Goal: Use online tool/utility: Utilize a website feature to perform a specific function

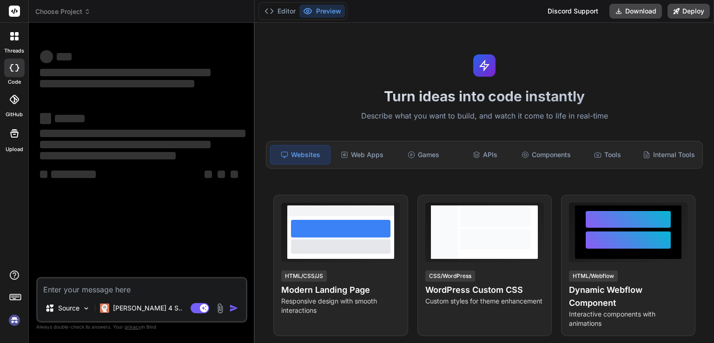
type textarea "ц"
type textarea "x"
click at [131, 294] on textarea at bounding box center [142, 286] width 208 height 17
click at [136, 307] on p "[PERSON_NAME] 4 S.." at bounding box center [147, 307] width 69 height 9
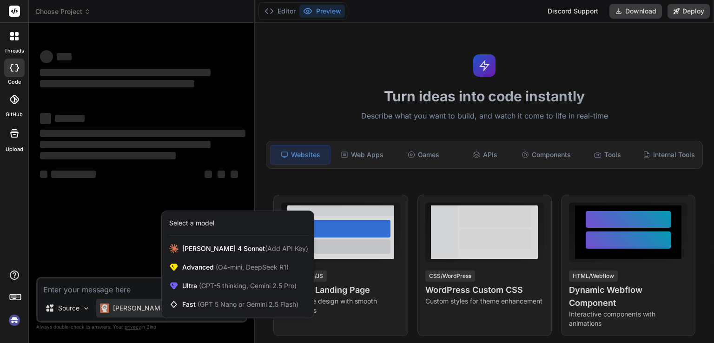
click at [136, 307] on div at bounding box center [357, 171] width 714 height 343
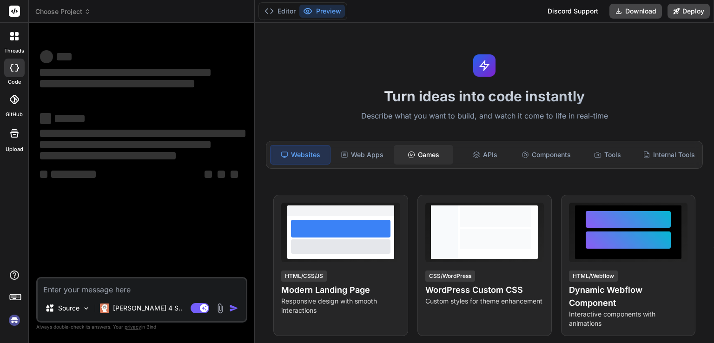
click at [429, 155] on div "Games" at bounding box center [423, 155] width 59 height 20
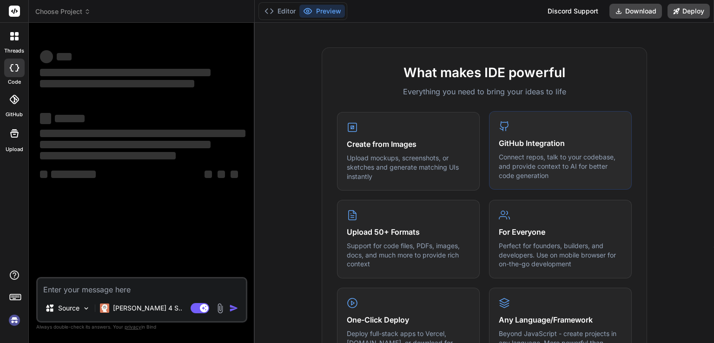
scroll to position [142, 0]
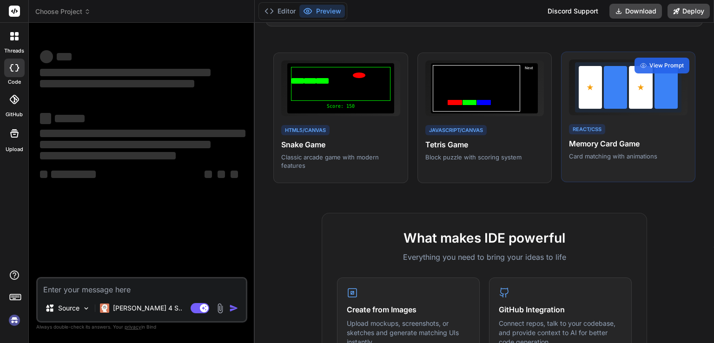
click at [622, 107] on div at bounding box center [627, 87] width 99 height 43
click at [649, 70] on span "View Prompt" at bounding box center [666, 65] width 34 height 8
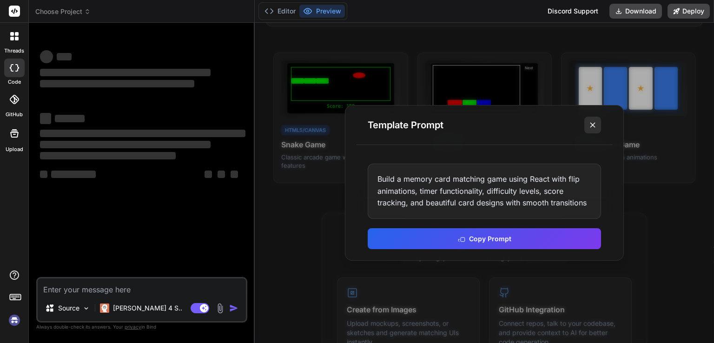
click at [593, 125] on line at bounding box center [592, 125] width 5 height 5
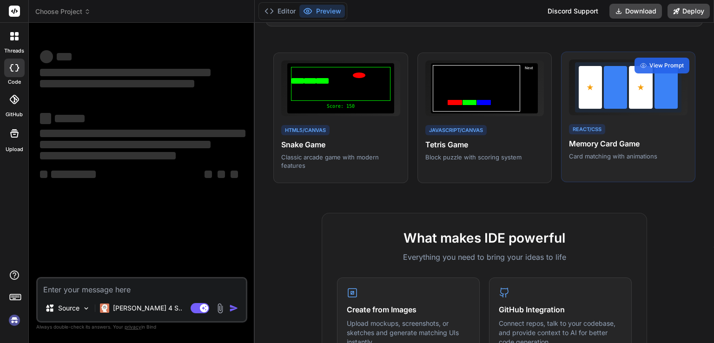
click at [604, 136] on div "React/CSS Memory Card Game Card matching with animations" at bounding box center [628, 142] width 118 height 38
click at [603, 160] on p "Card matching with animations" at bounding box center [628, 156] width 118 height 8
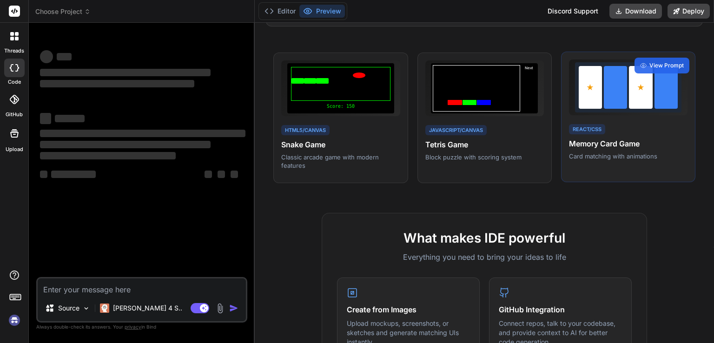
click at [613, 93] on div at bounding box center [615, 87] width 23 height 43
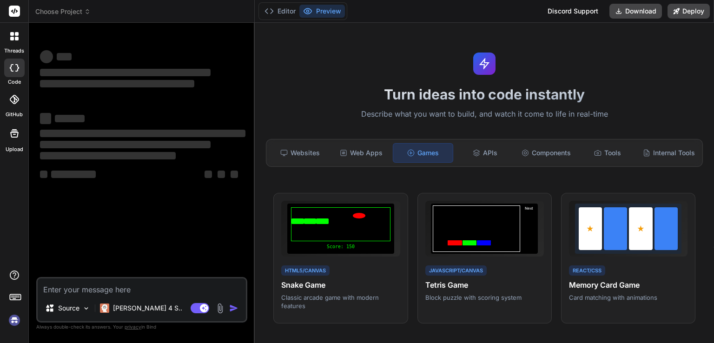
scroll to position [0, 0]
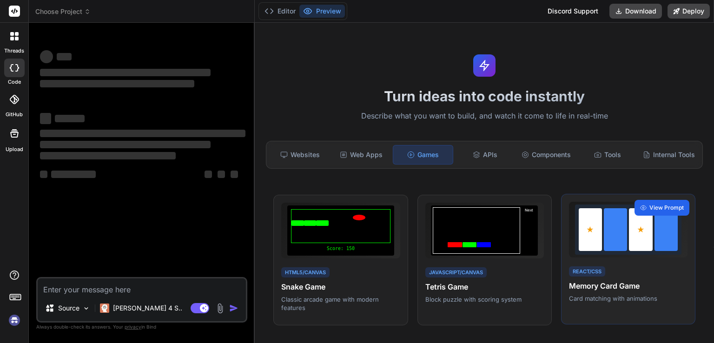
click at [654, 212] on span "View Prompt" at bounding box center [666, 208] width 34 height 8
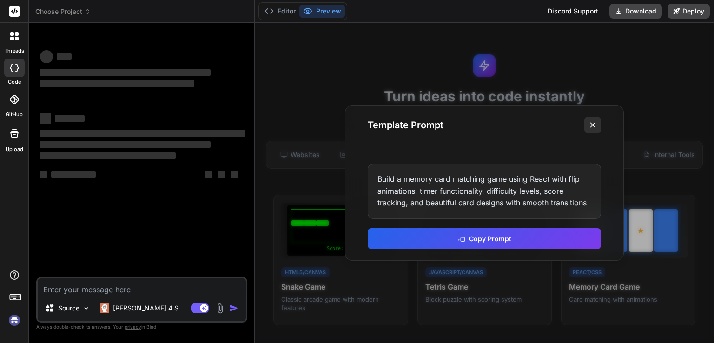
click at [594, 124] on icon at bounding box center [592, 124] width 9 height 9
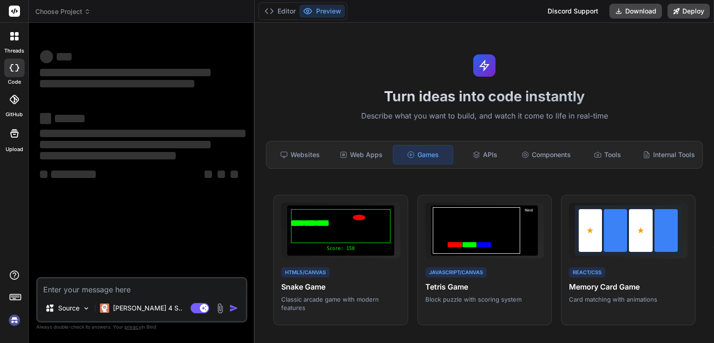
type textarea "x"
